Goal: Entertainment & Leisure: Browse casually

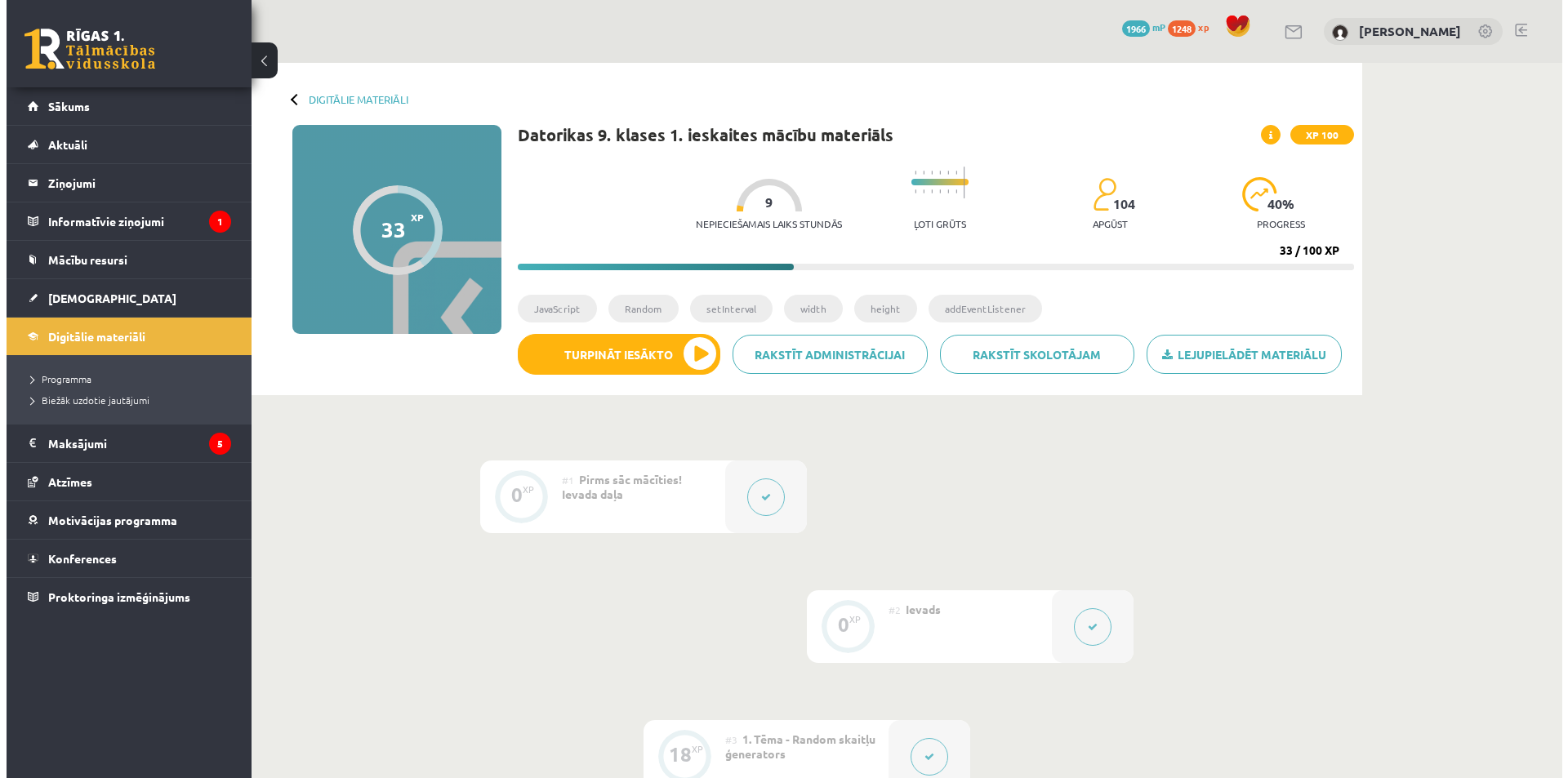
scroll to position [653, 0]
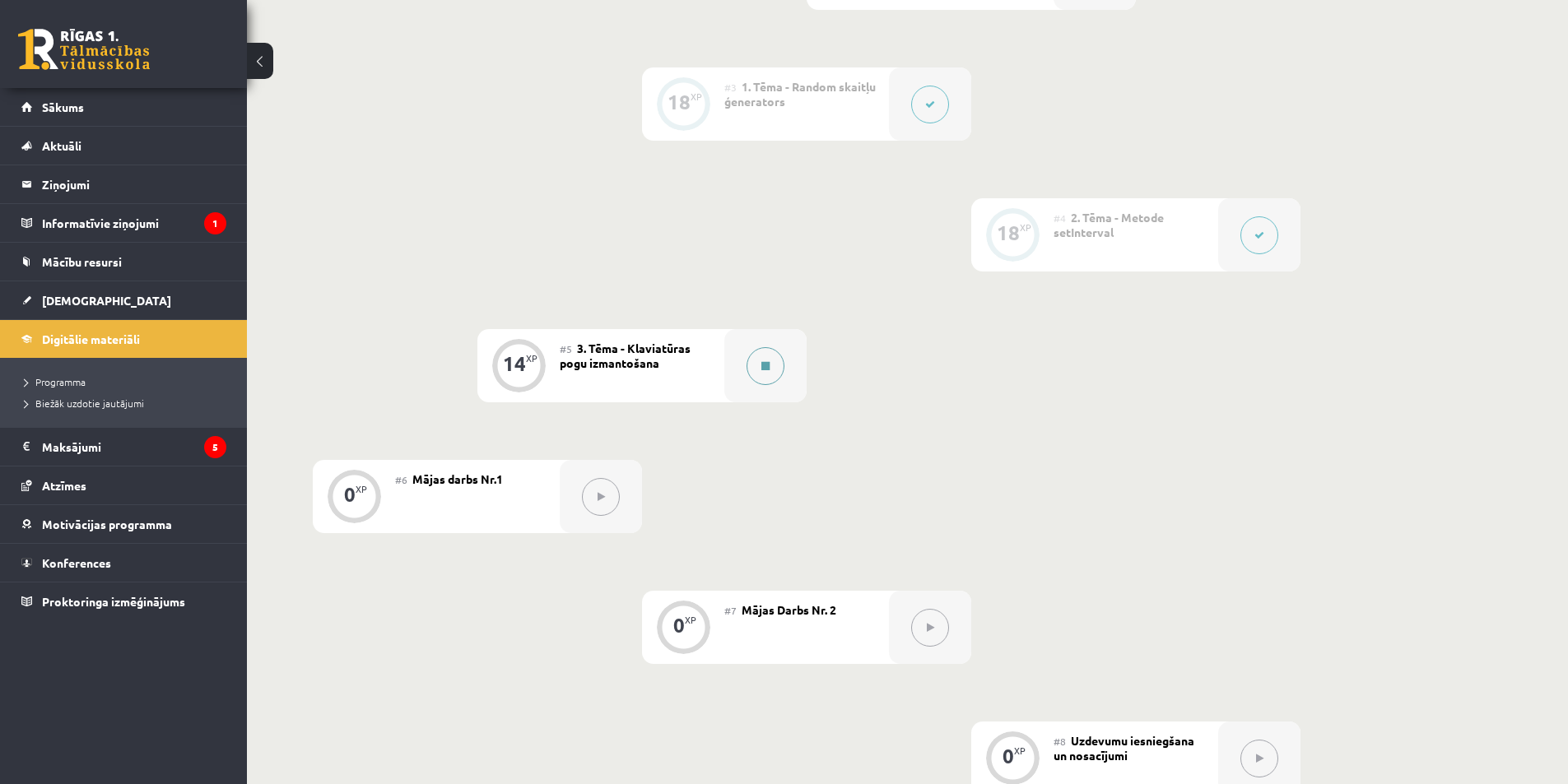
click at [762, 374] on button at bounding box center [765, 367] width 38 height 38
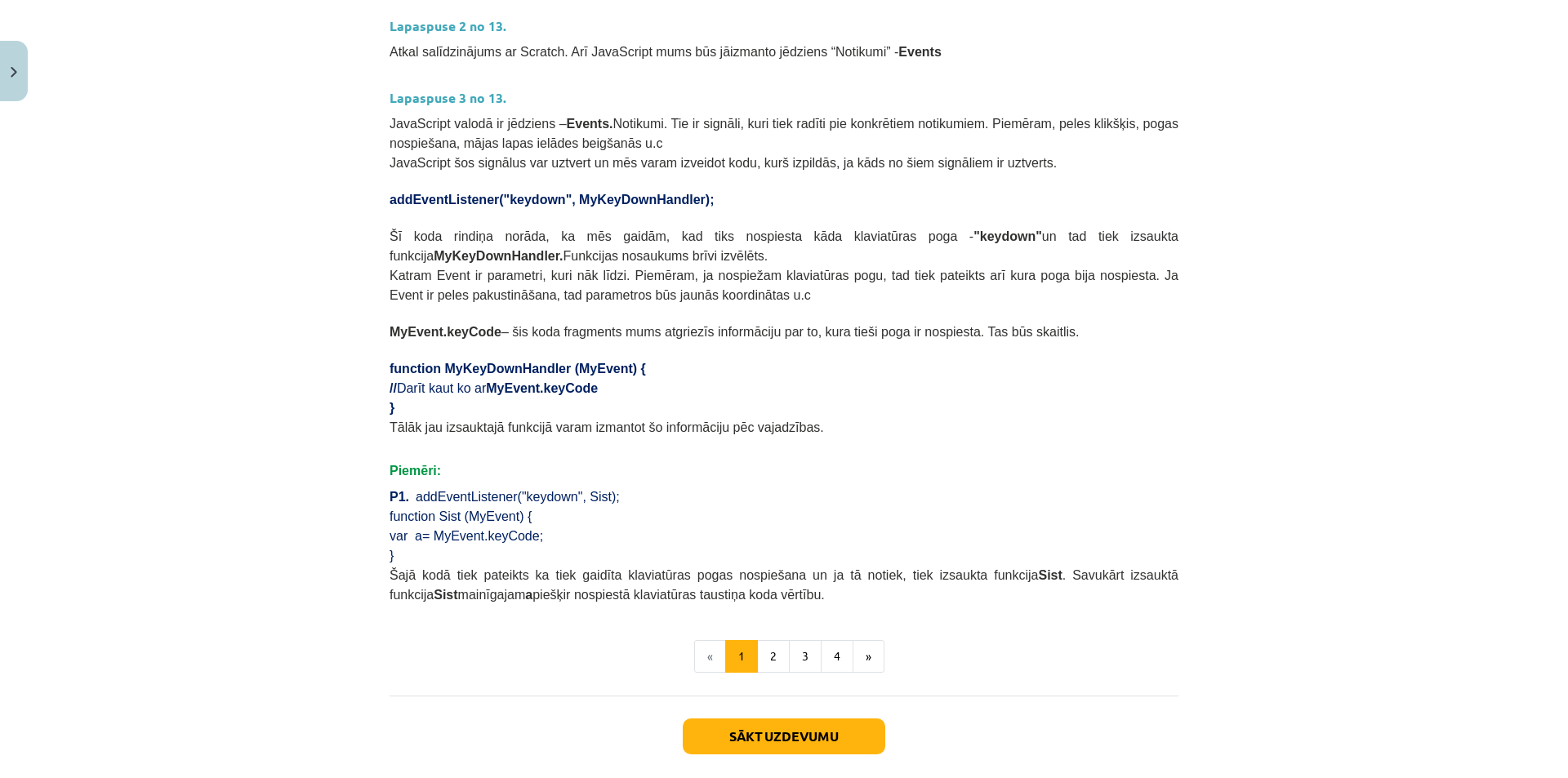
scroll to position [795, 0]
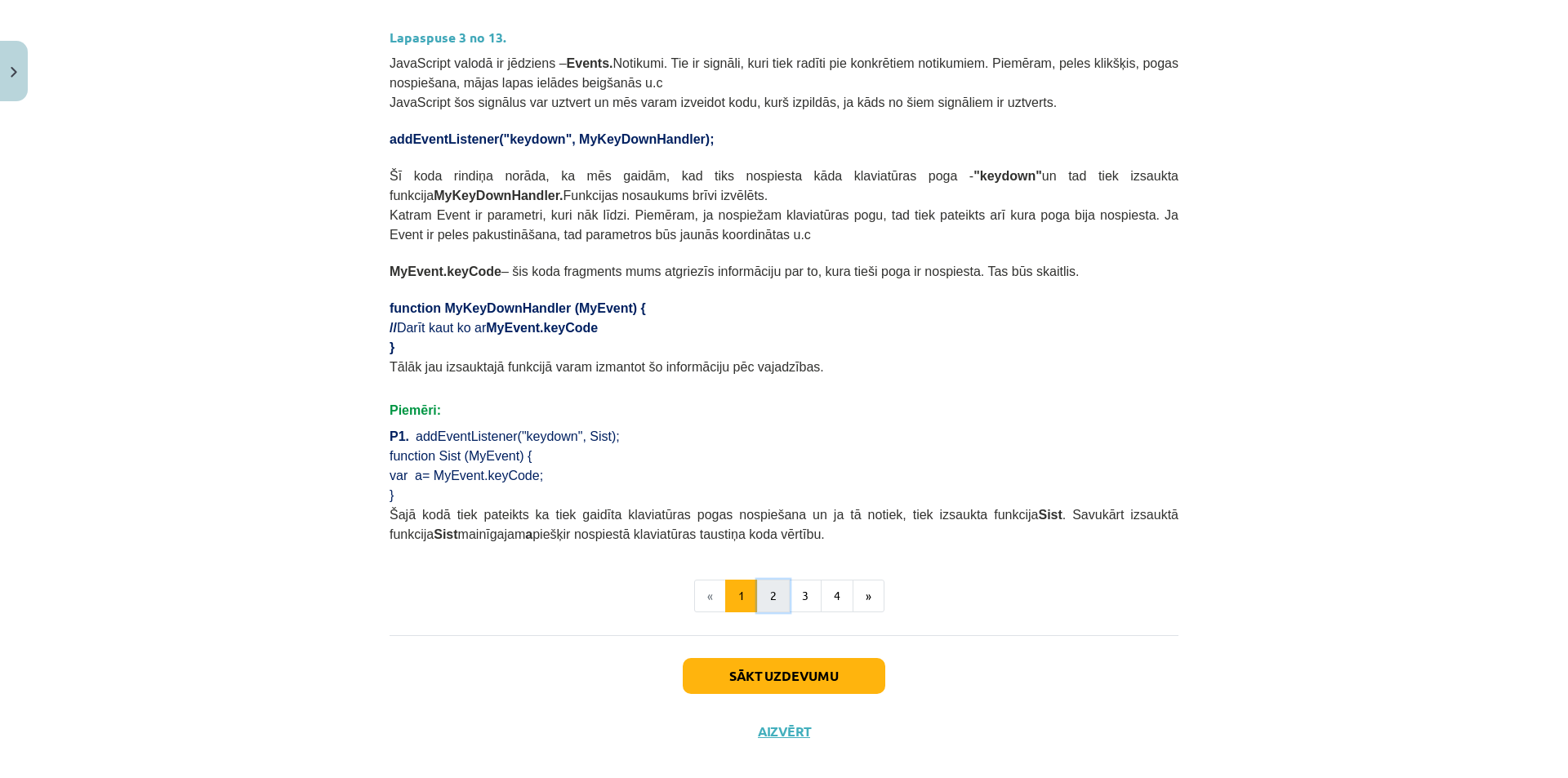
click at [772, 579] on button "2" at bounding box center [773, 596] width 33 height 33
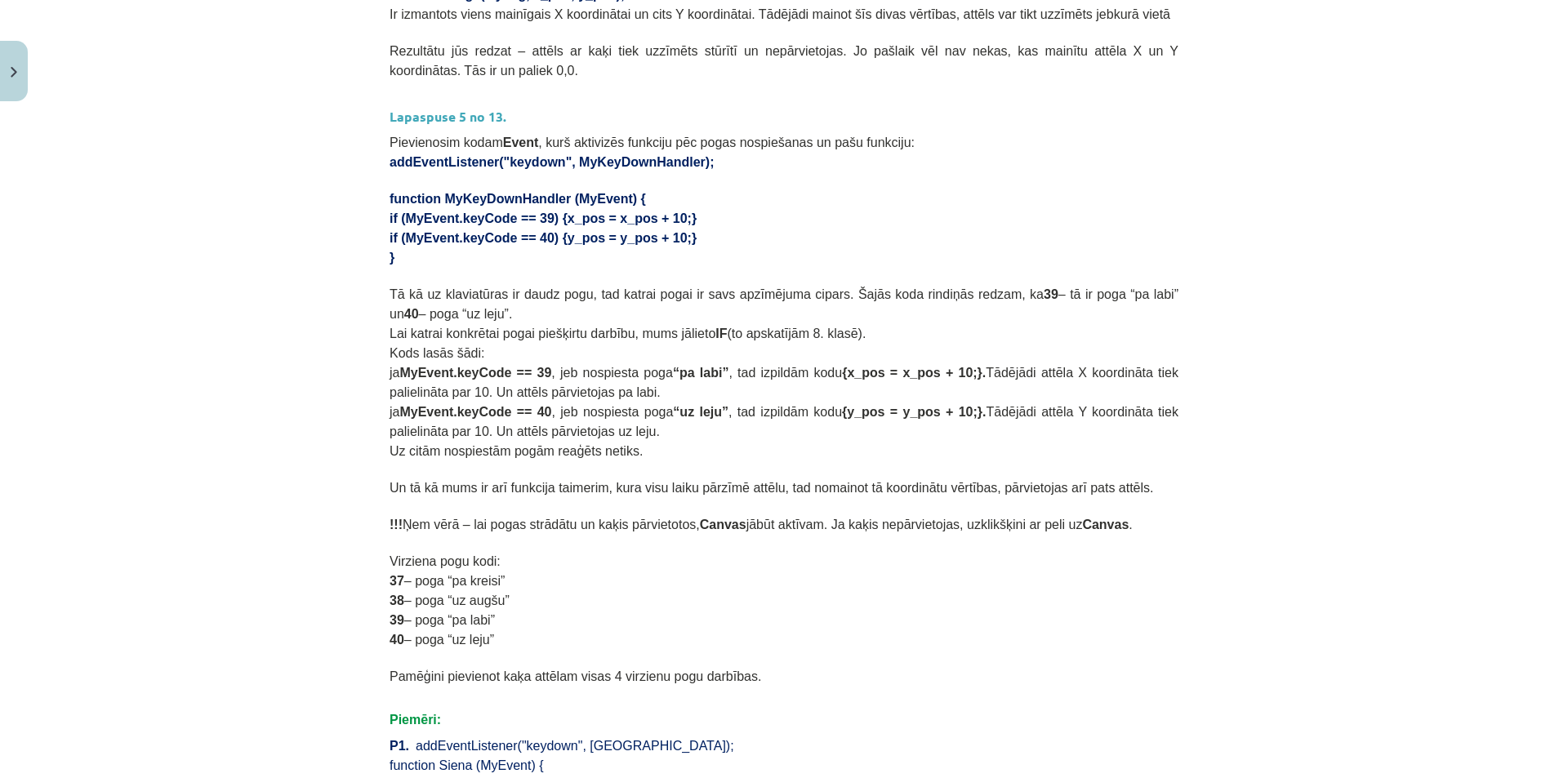
scroll to position [782, 0]
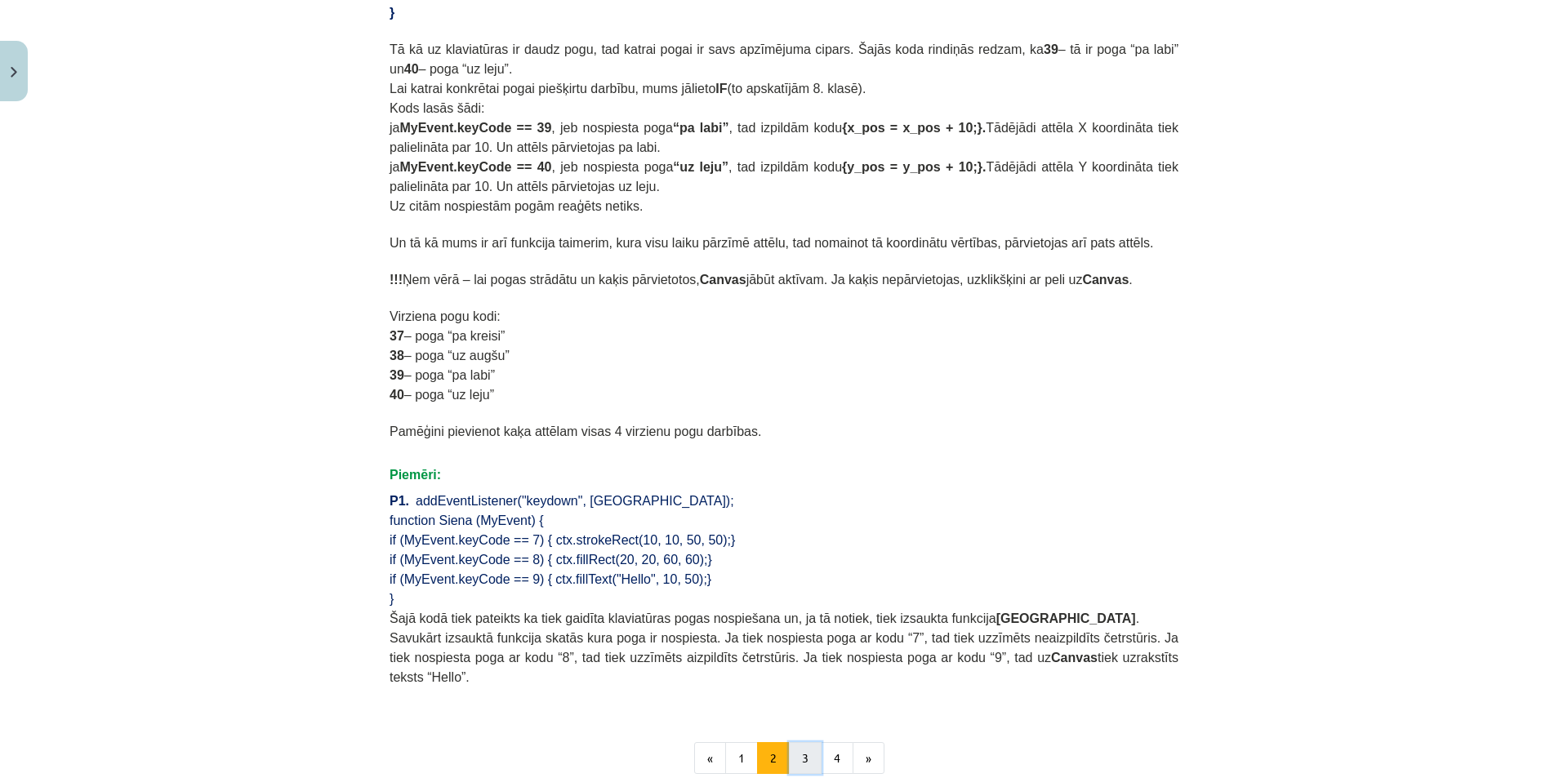
click at [802, 742] on button "3" at bounding box center [805, 758] width 33 height 33
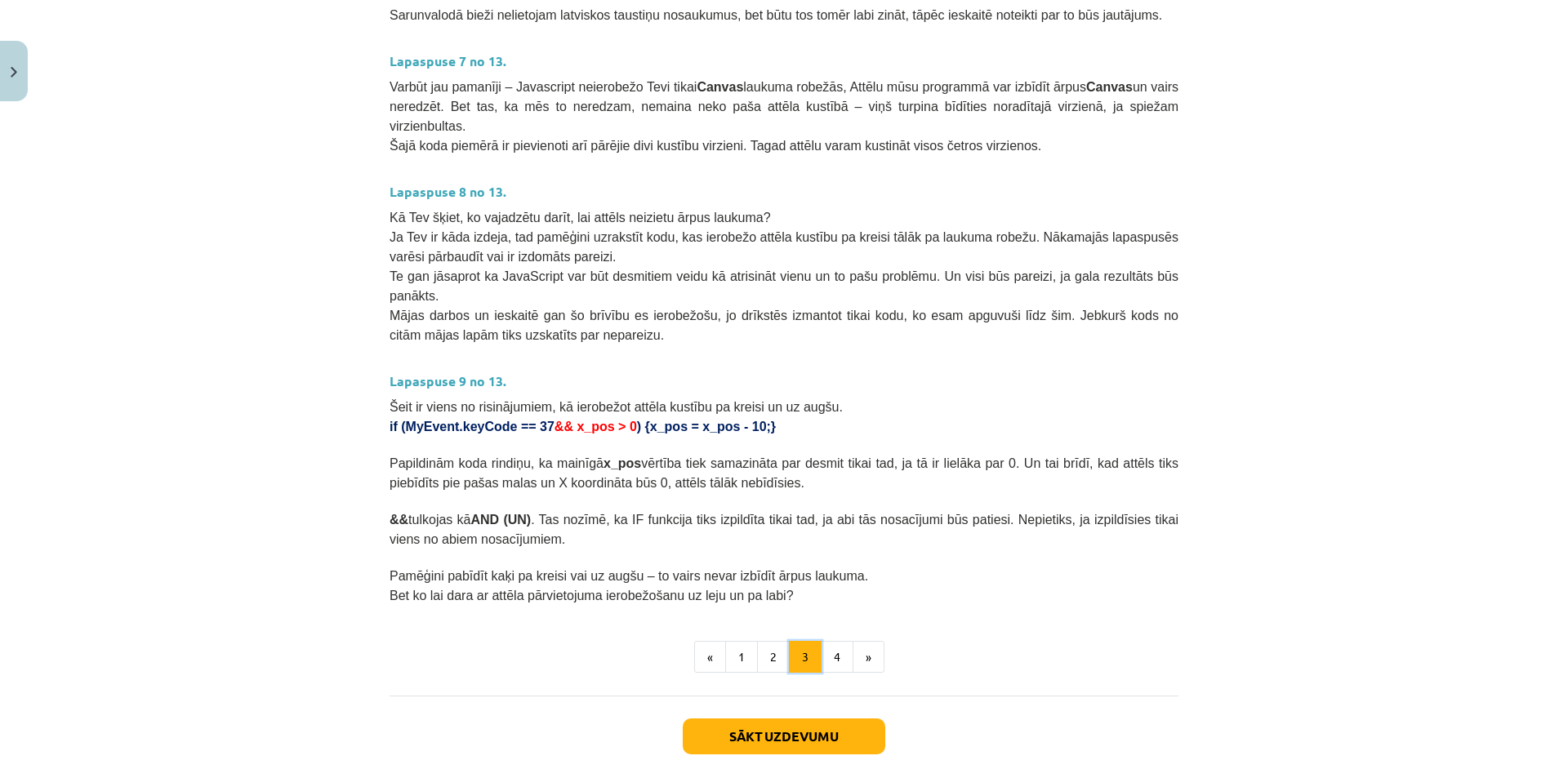
scroll to position [701, 0]
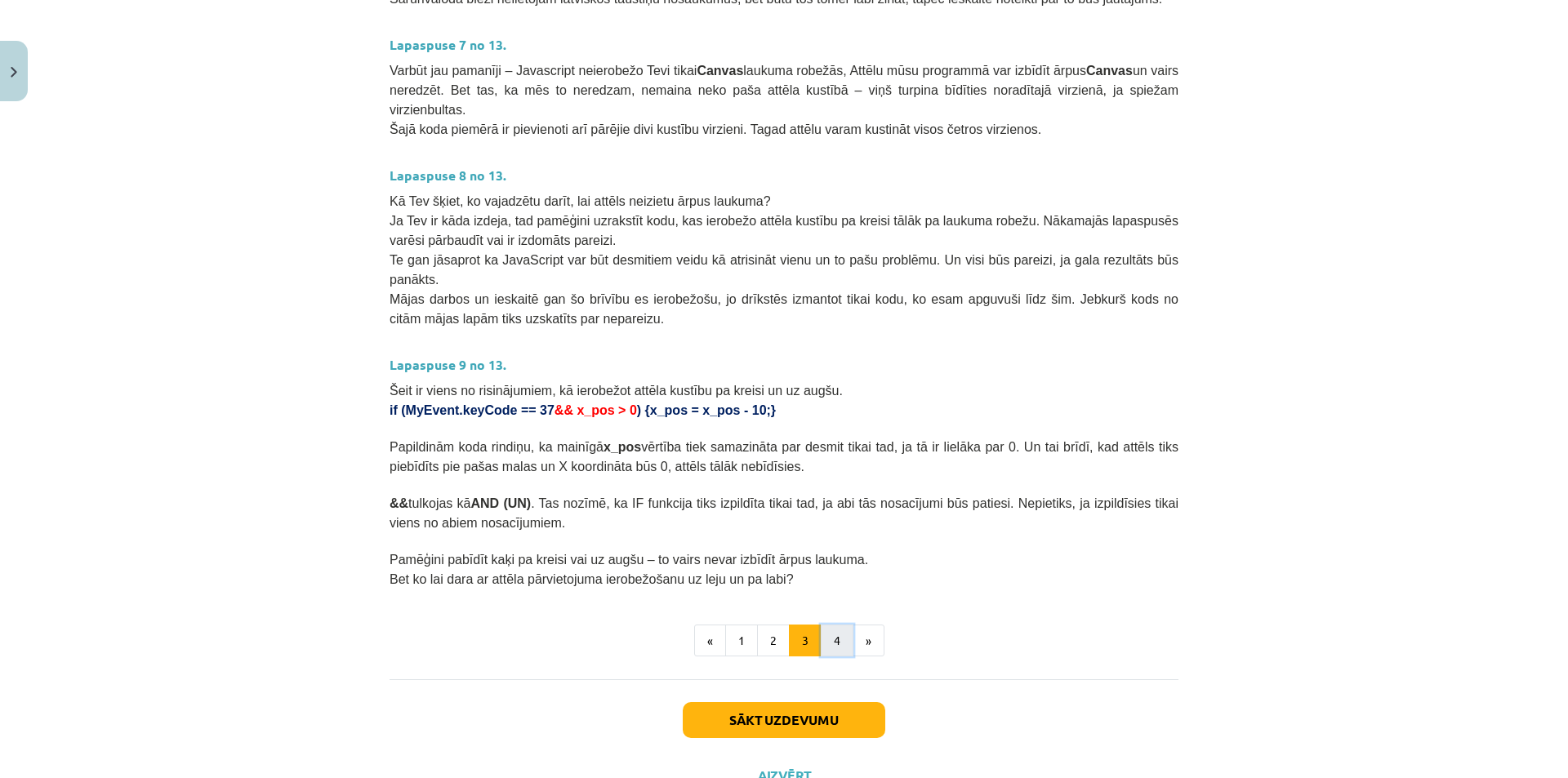
click at [823, 625] on button "4" at bounding box center [837, 641] width 33 height 33
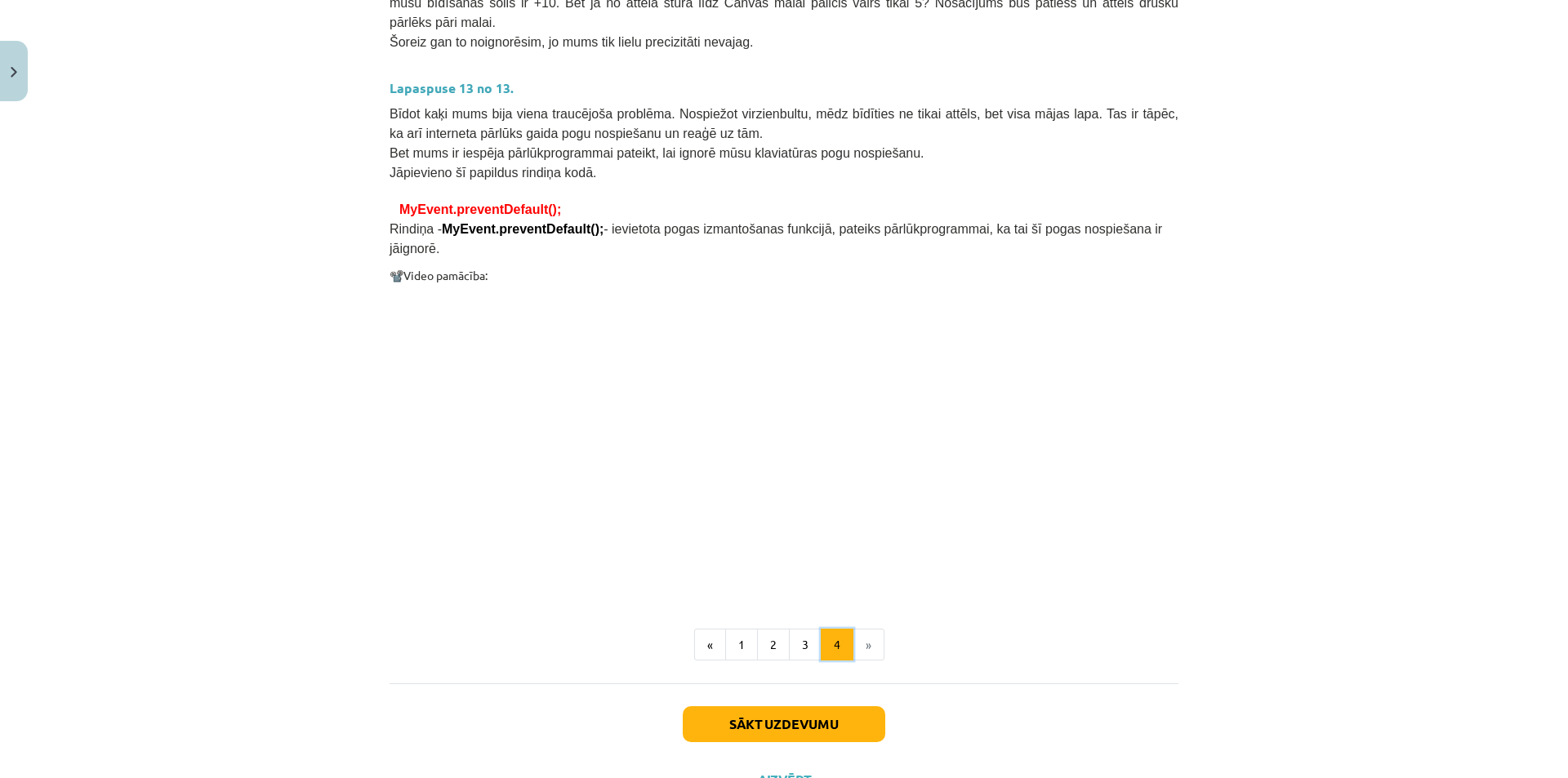
scroll to position [1177, 0]
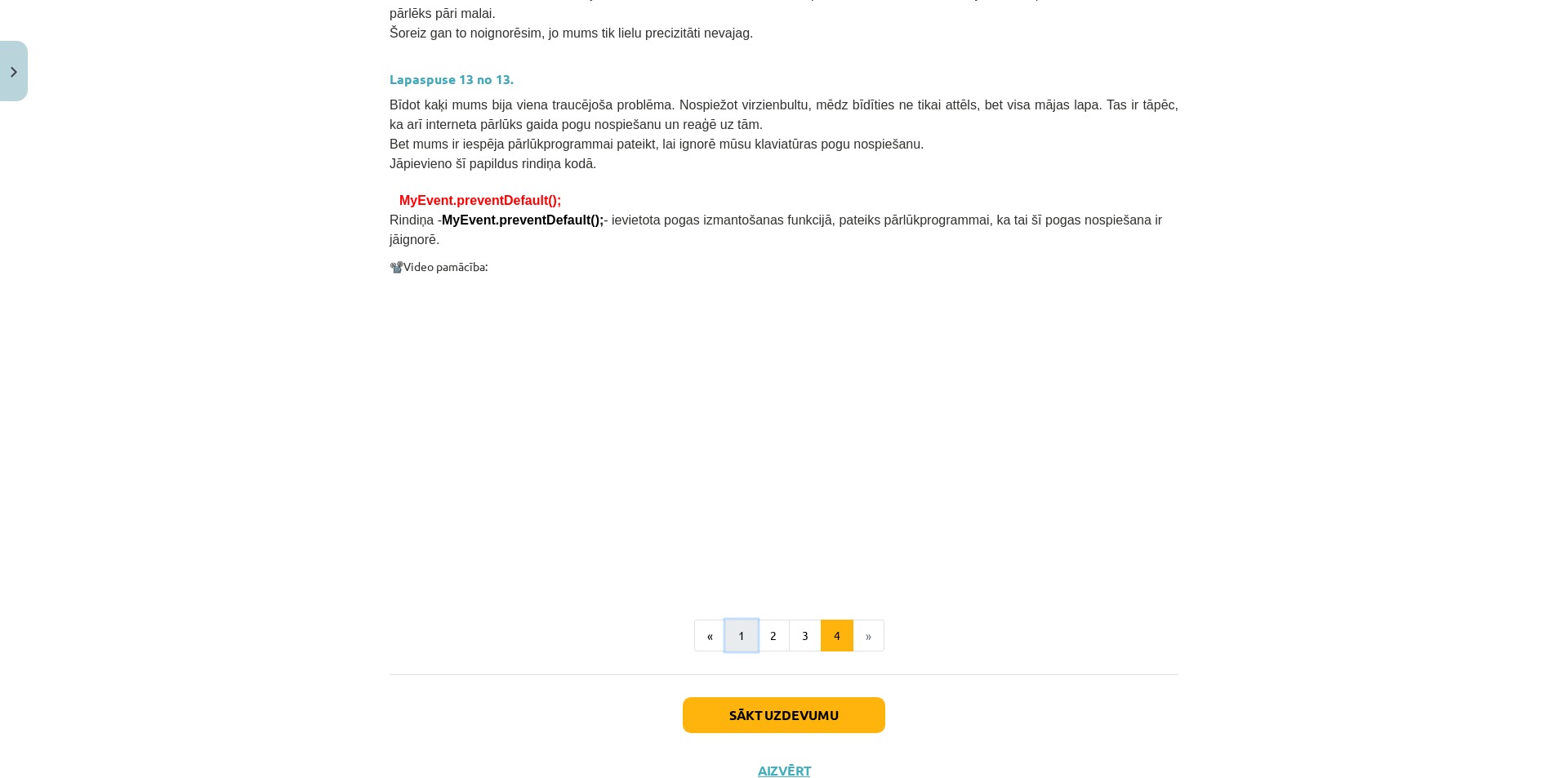
click at [732, 620] on button "1" at bounding box center [741, 636] width 33 height 33
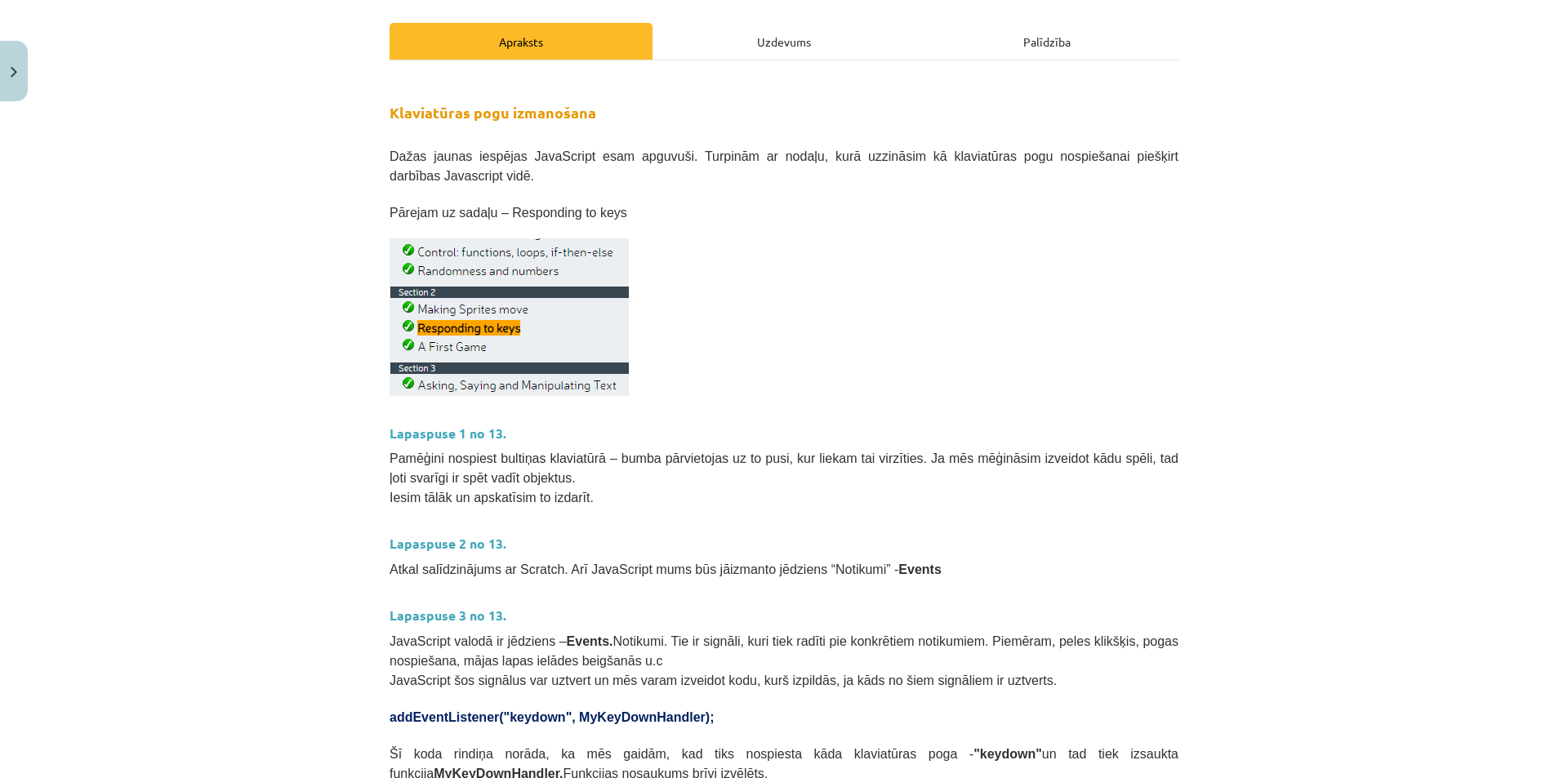
scroll to position [223, 0]
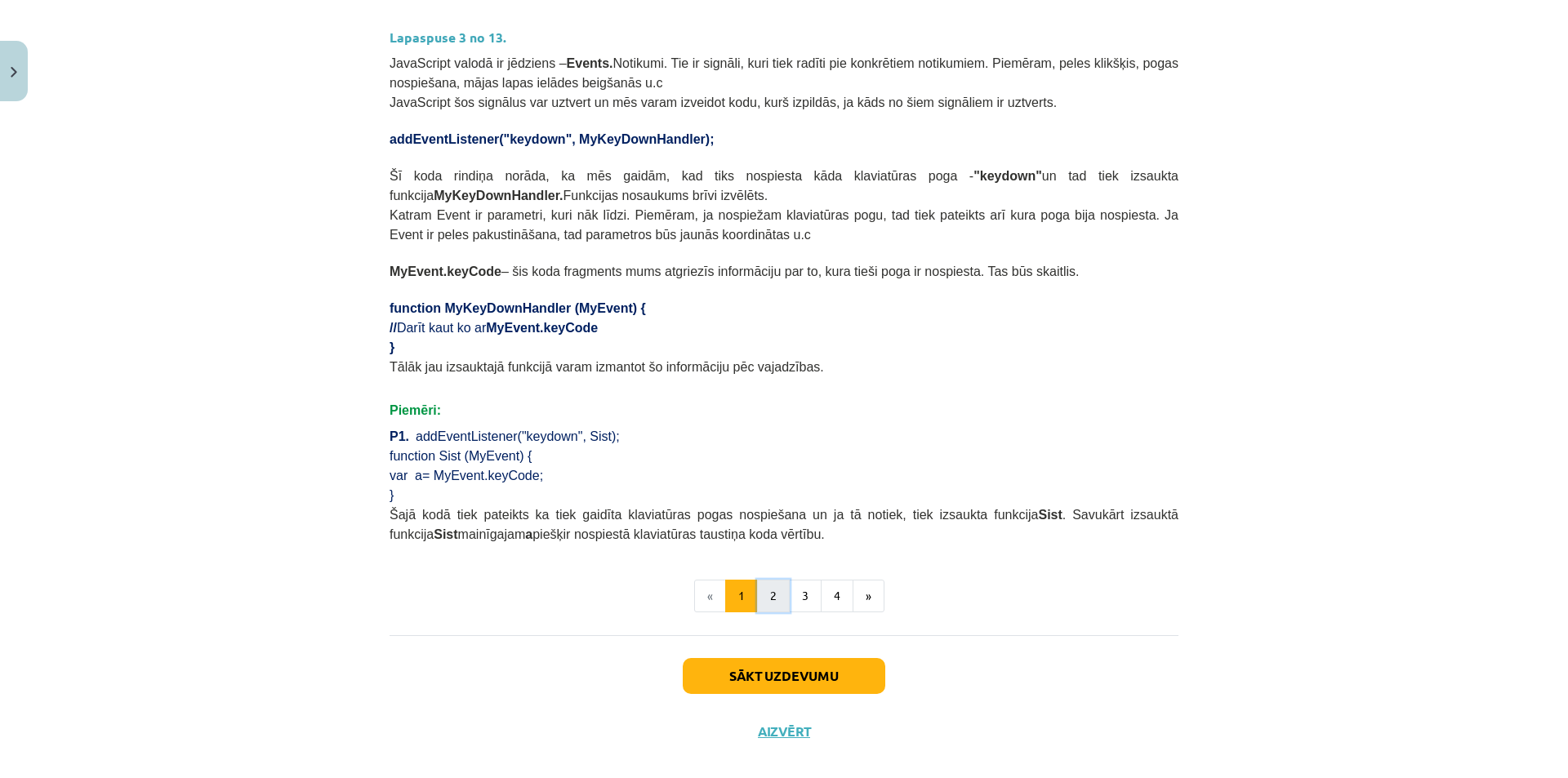
click at [767, 579] on button "2" at bounding box center [773, 596] width 33 height 33
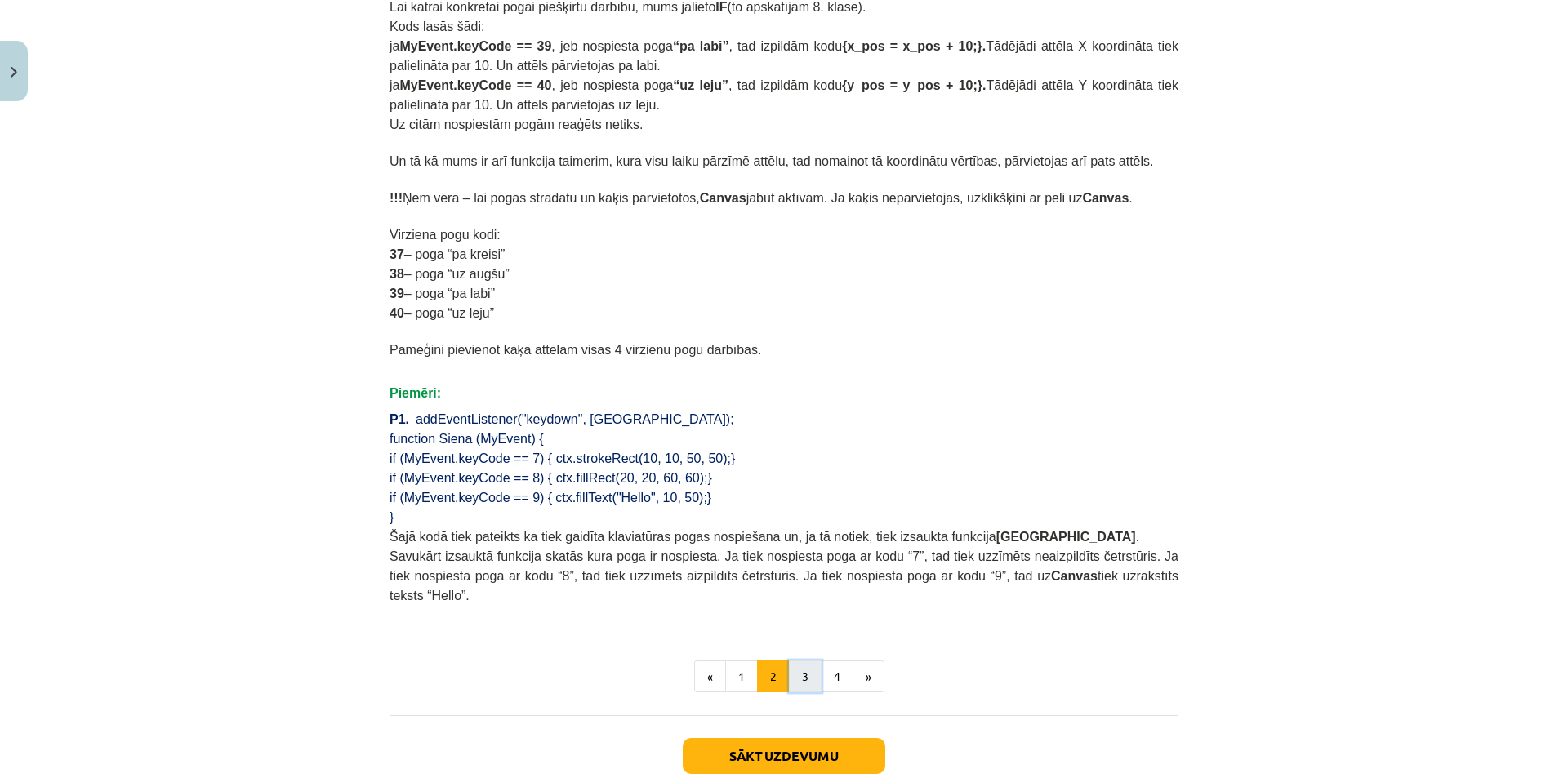
click at [798, 661] on button "3" at bounding box center [805, 677] width 33 height 33
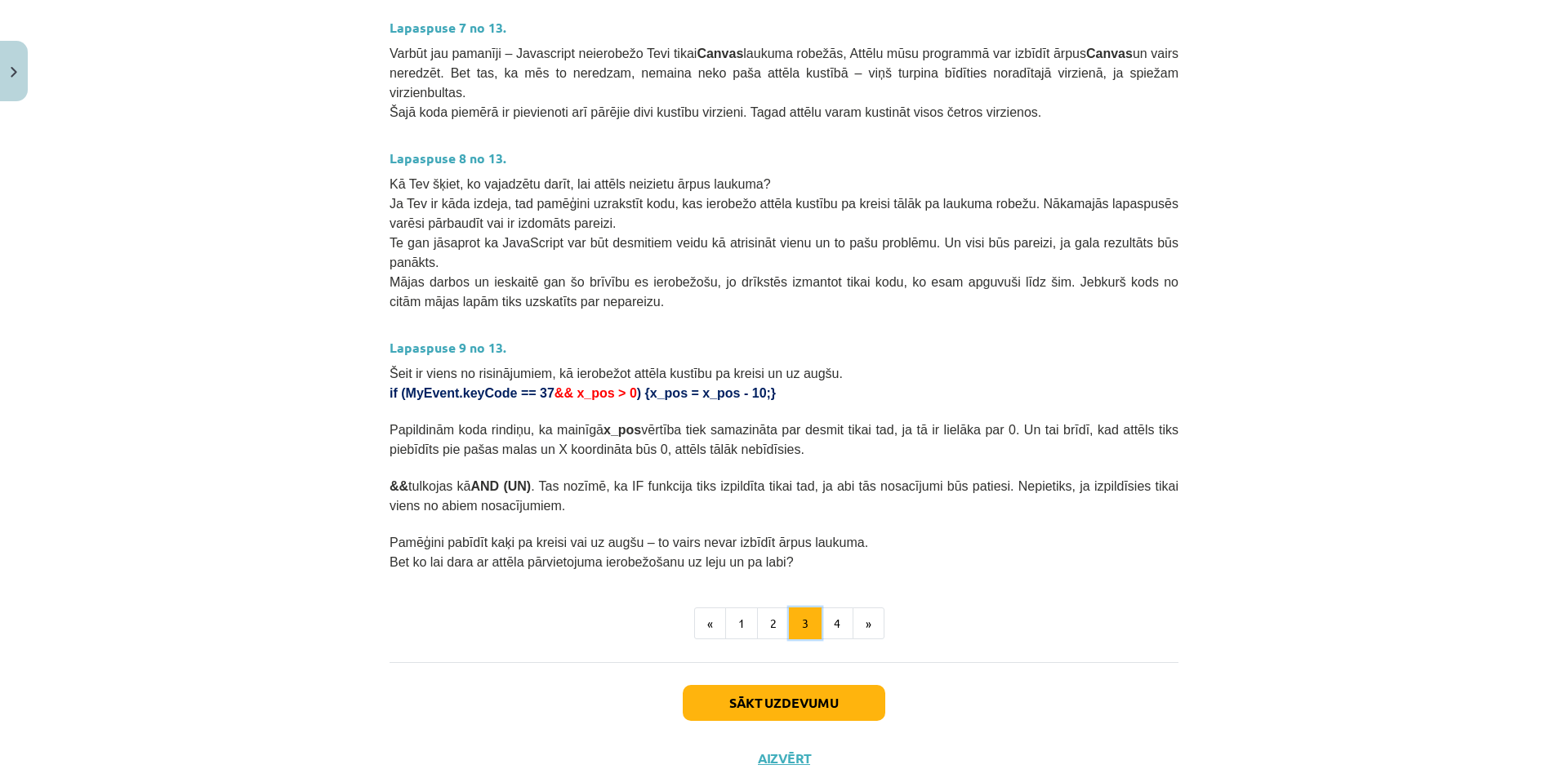
scroll to position [724, 0]
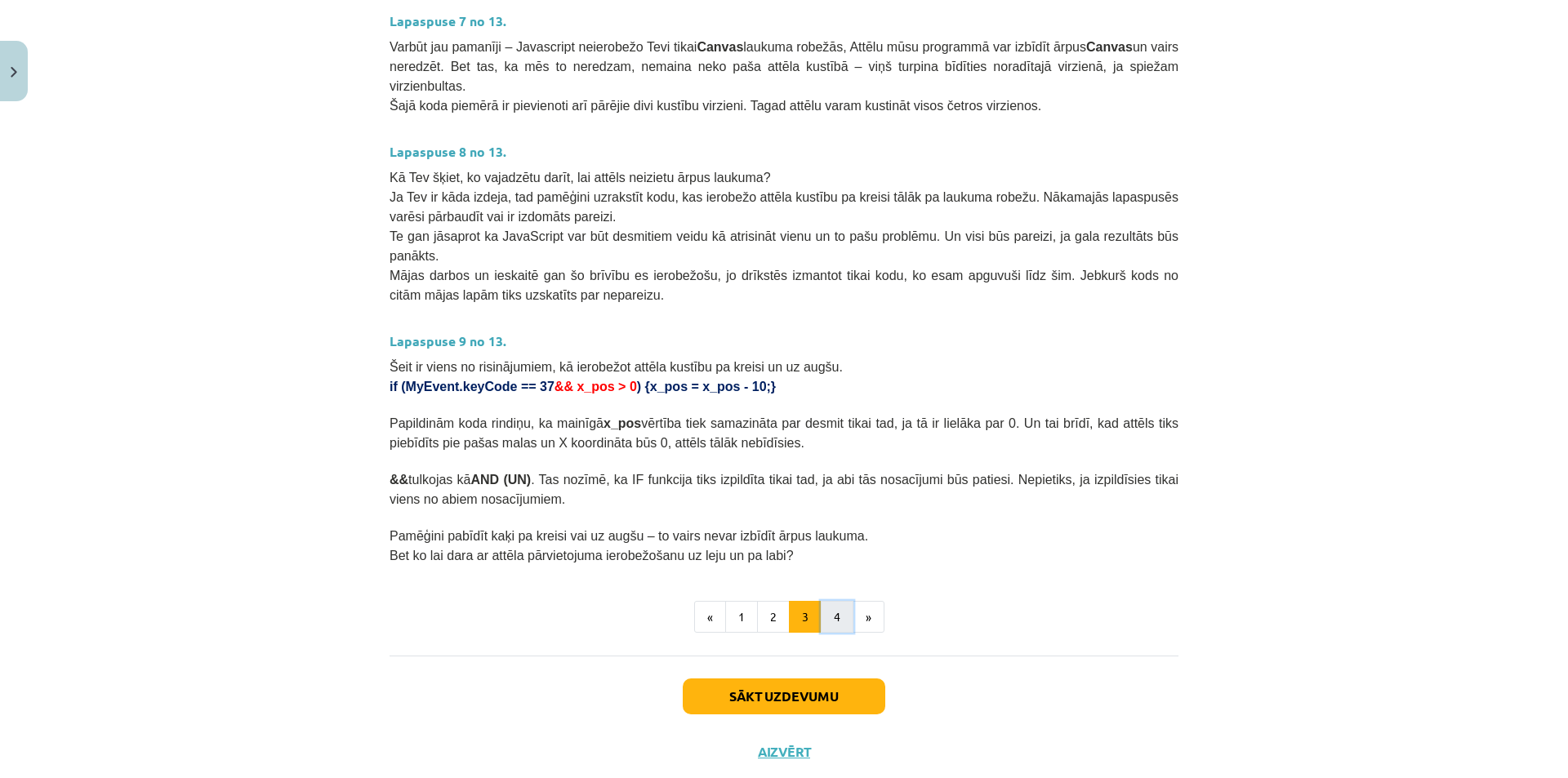
click at [821, 601] on button "4" at bounding box center [837, 617] width 33 height 33
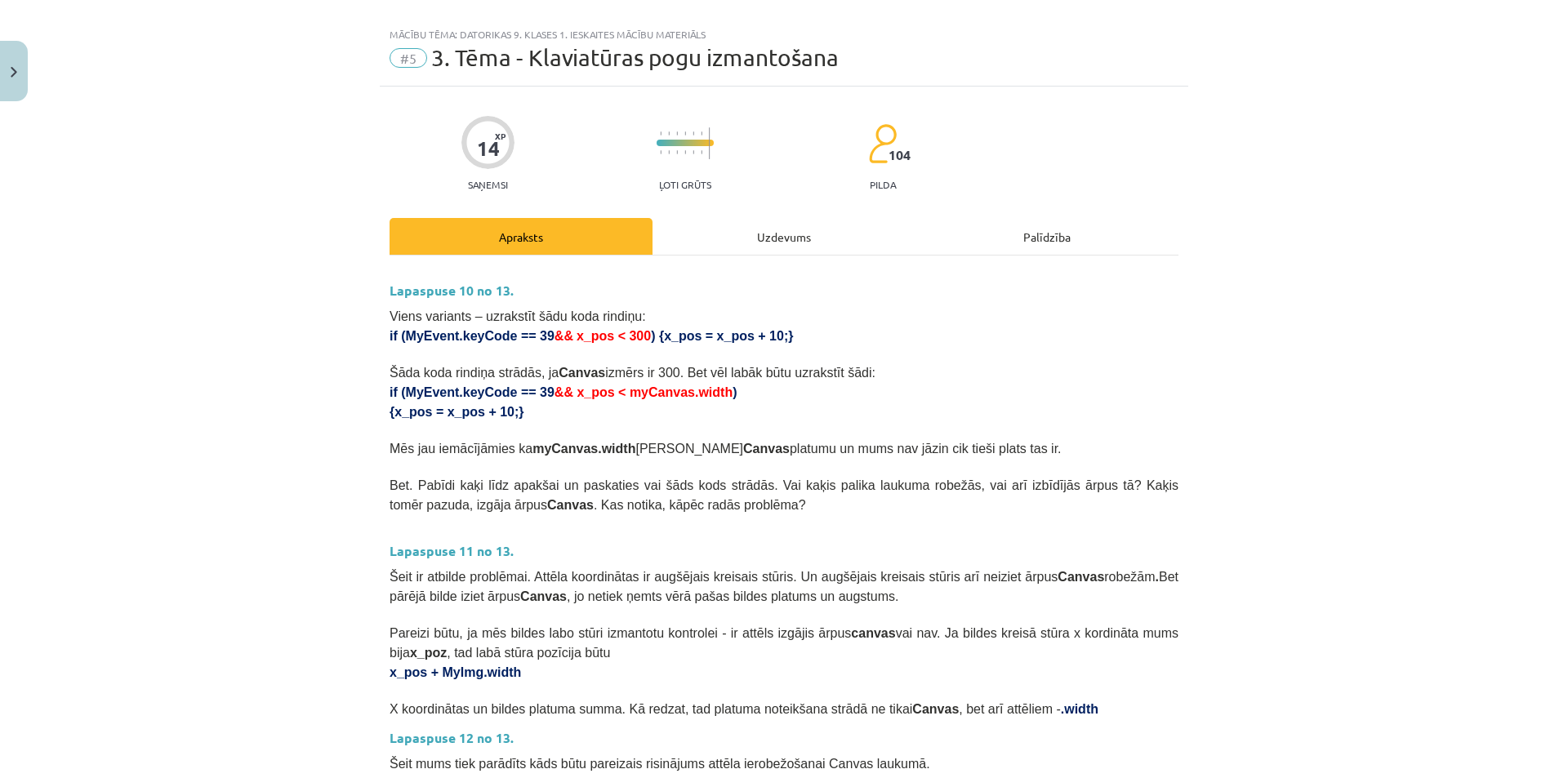
scroll to position [0, 0]
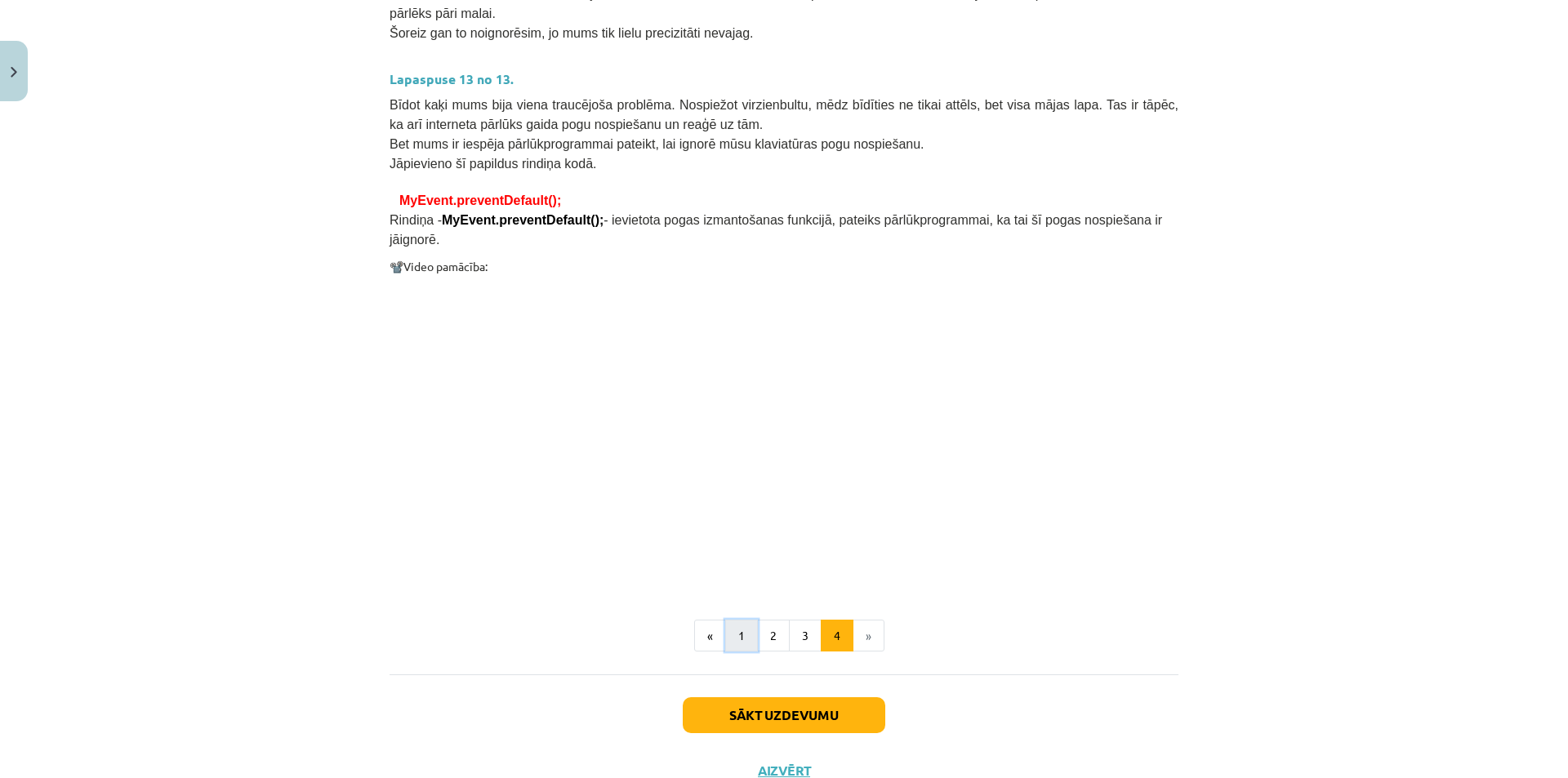
click at [744, 620] on button "1" at bounding box center [741, 636] width 33 height 33
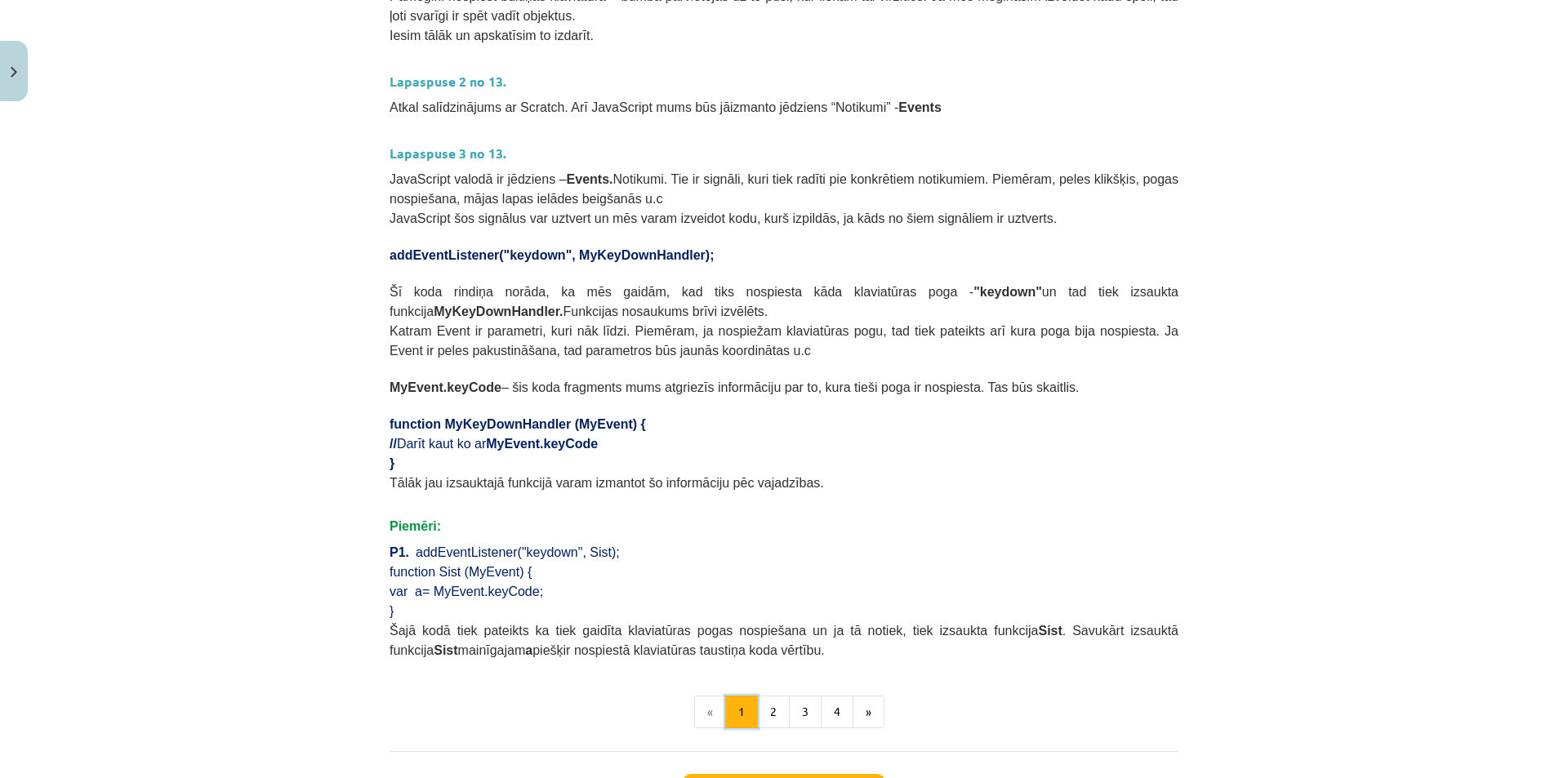
scroll to position [701, 0]
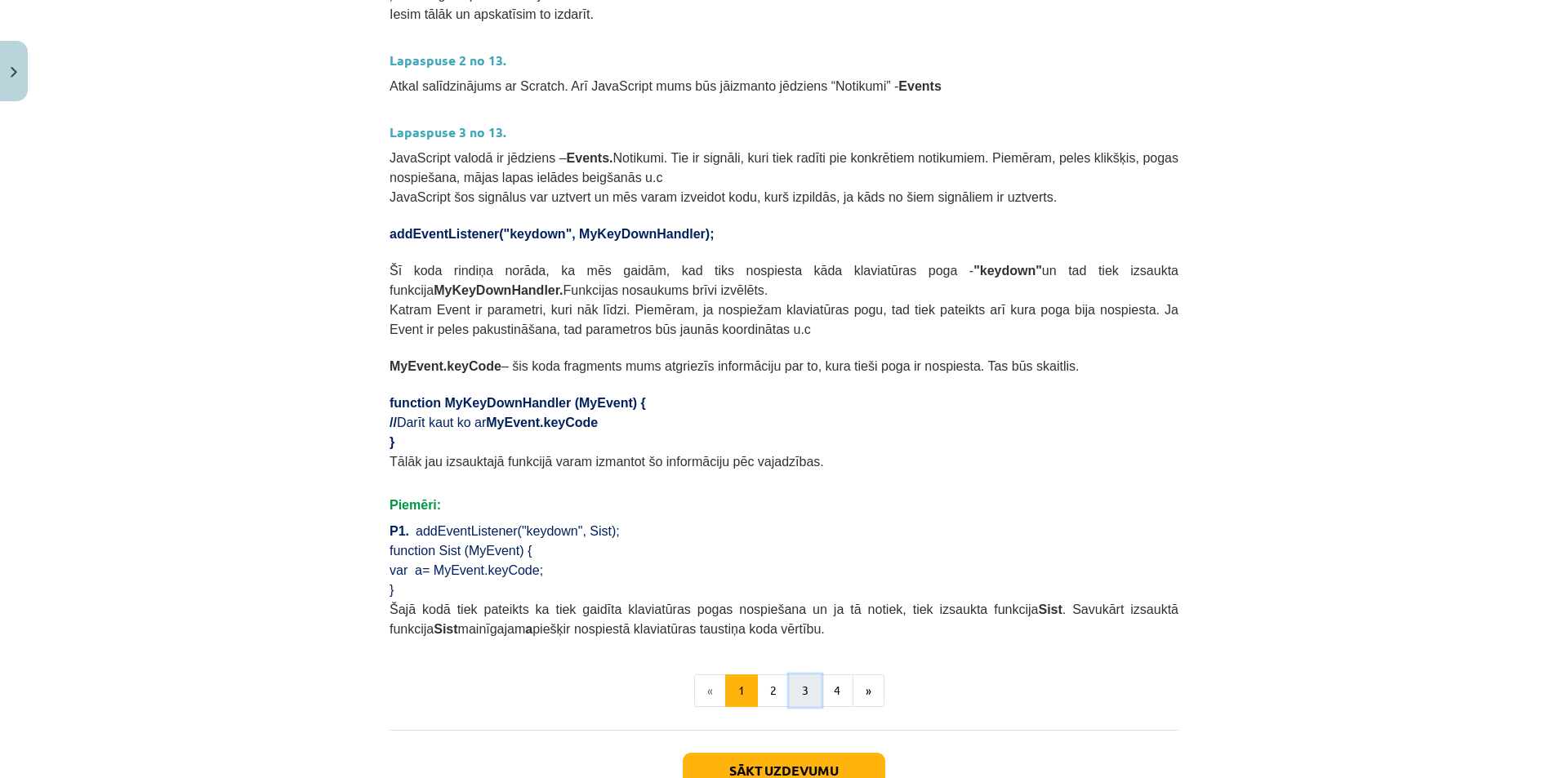
click at [789, 674] on button "3" at bounding box center [805, 691] width 33 height 33
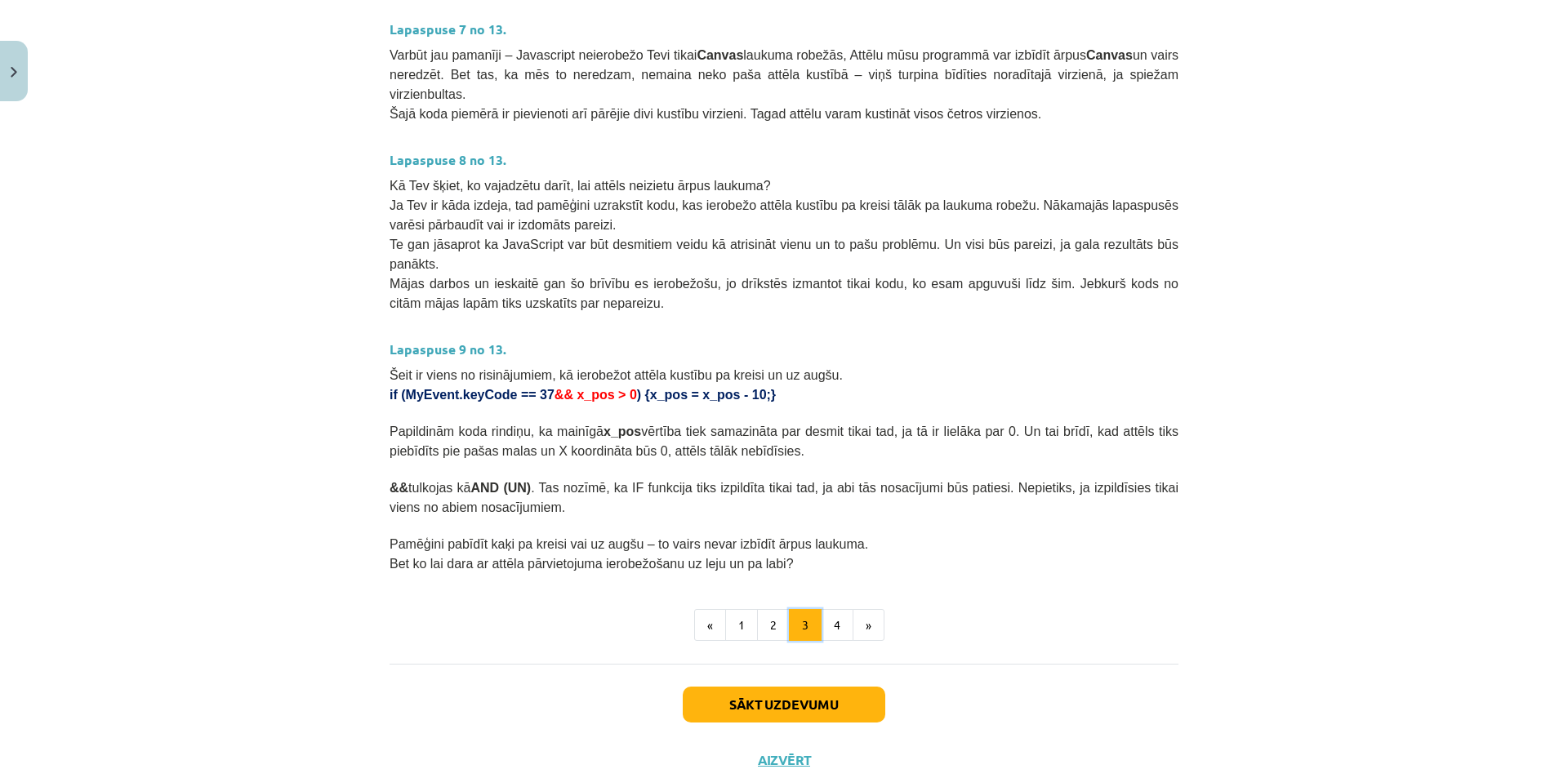
scroll to position [724, 0]
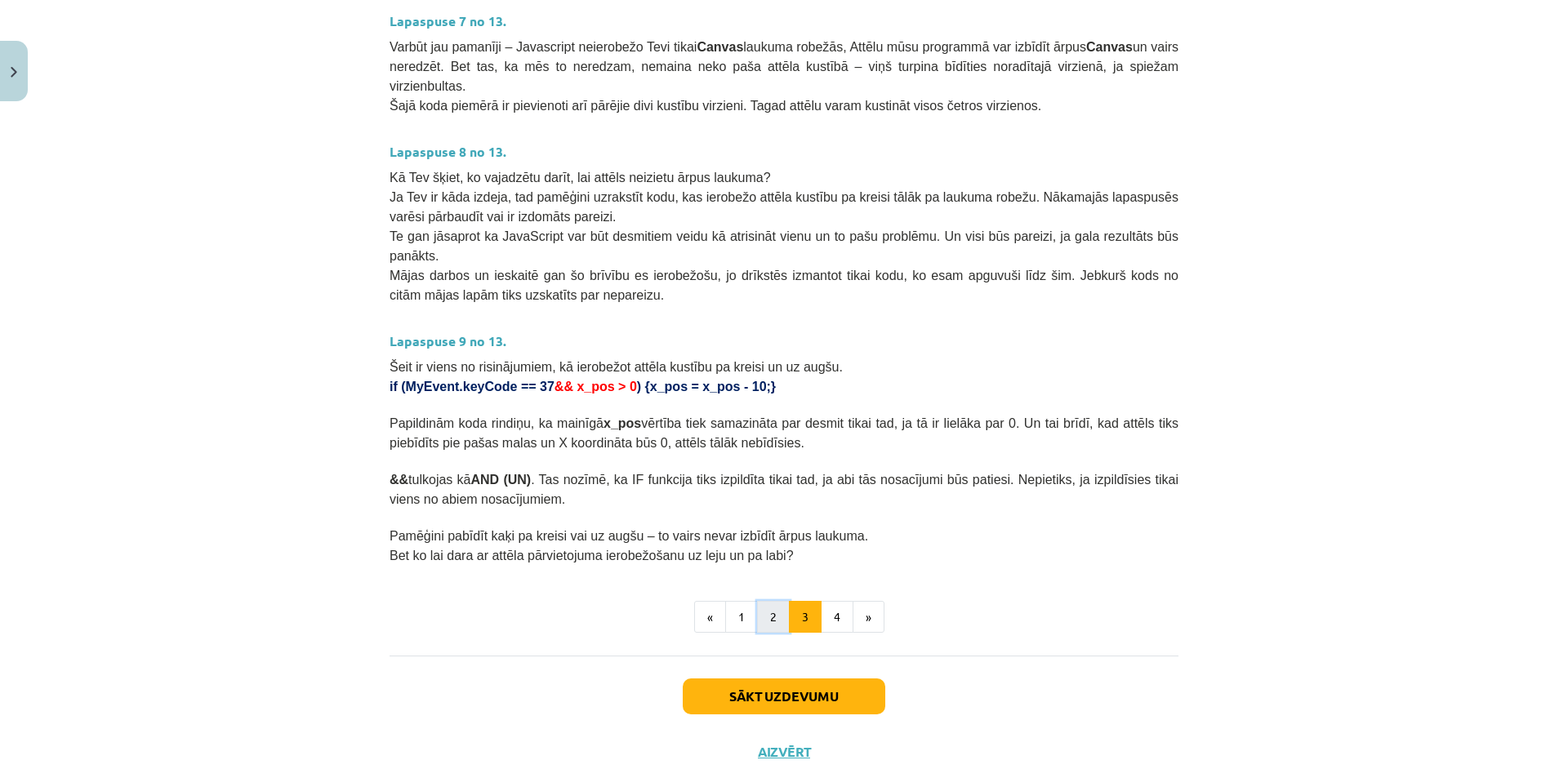
click at [769, 601] on button "2" at bounding box center [773, 617] width 33 height 33
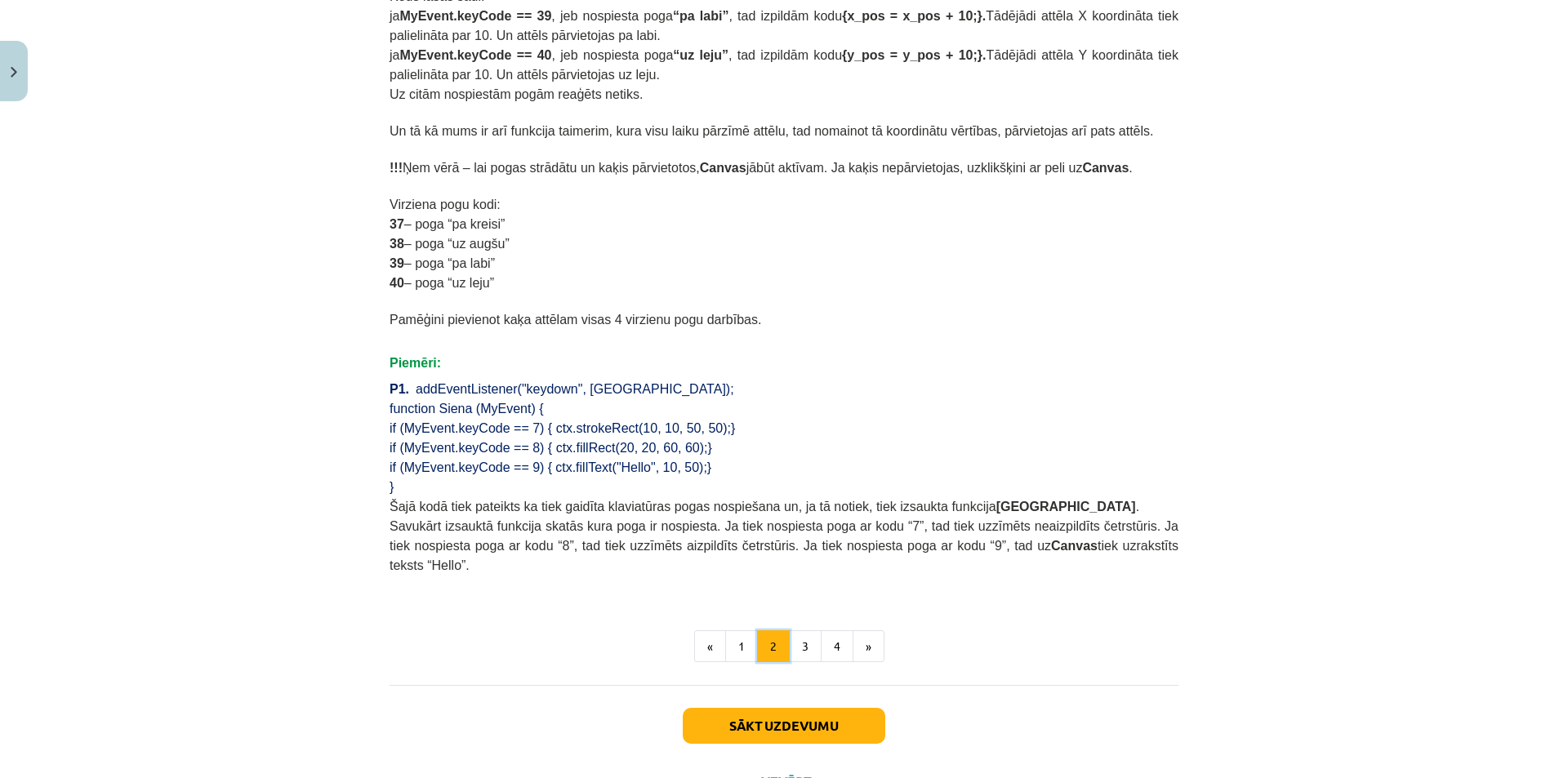
scroll to position [898, 0]
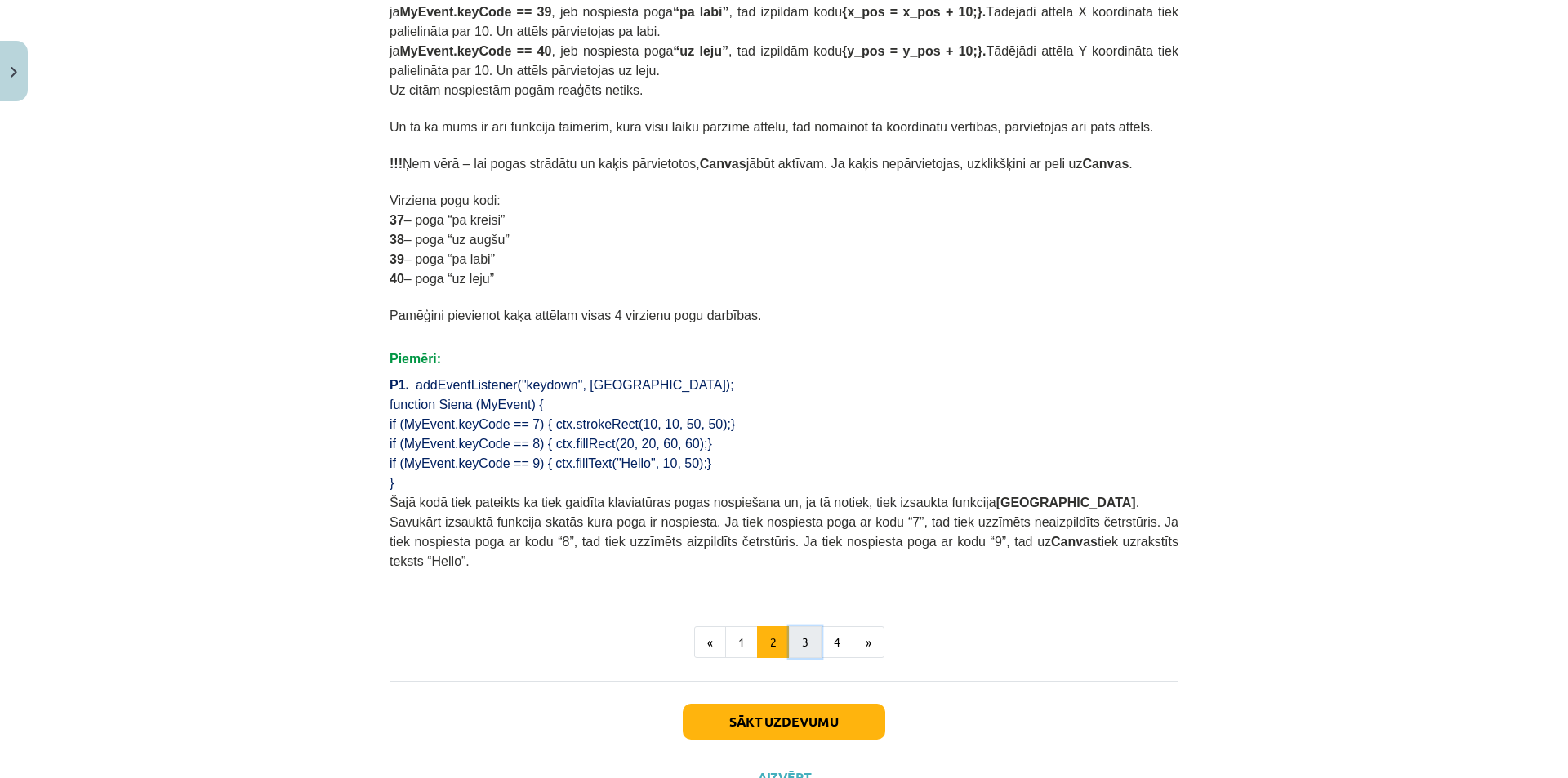
click at [796, 627] on button "3" at bounding box center [805, 643] width 33 height 33
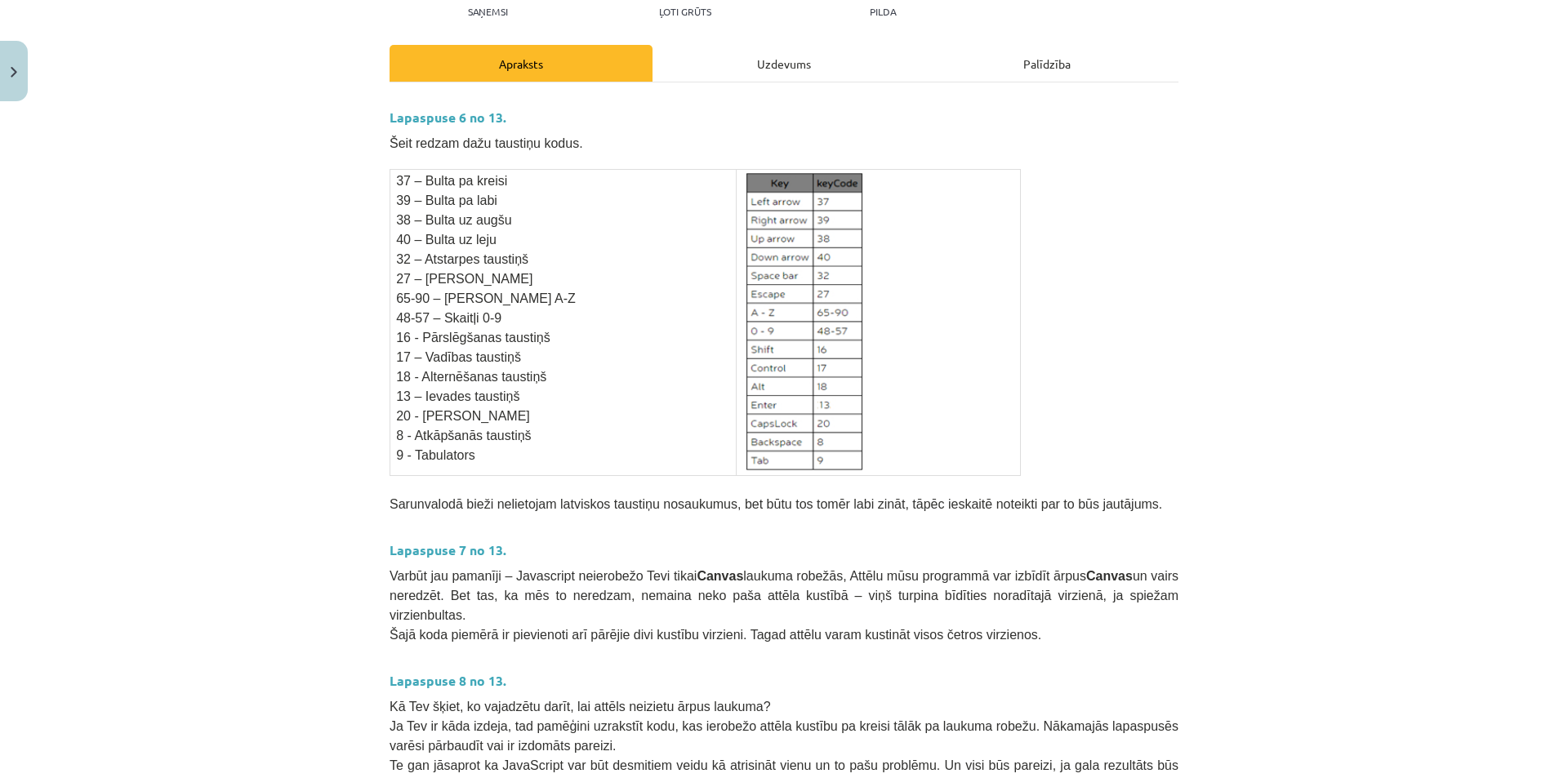
scroll to position [152, 0]
